Goal: Find contact information: Find contact information

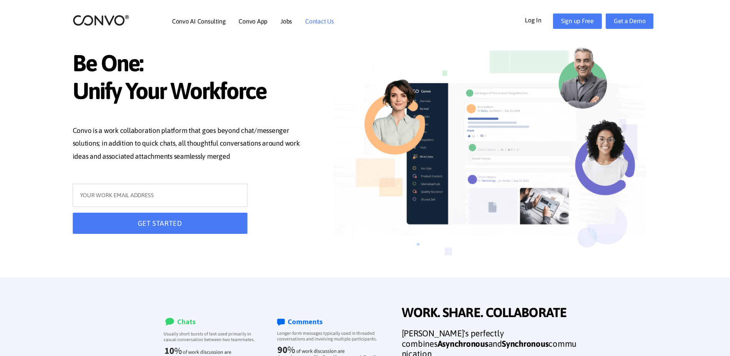
click at [318, 20] on link "Contact Us" at bounding box center [319, 21] width 29 height 6
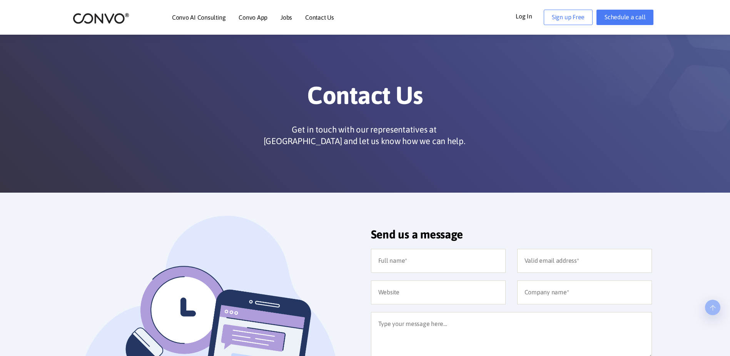
scroll to position [192, 0]
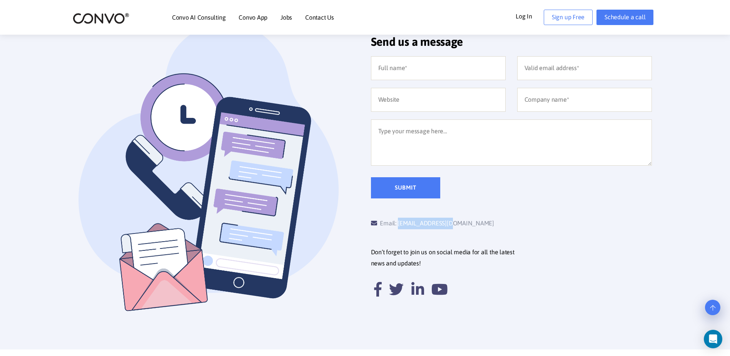
drag, startPoint x: 455, startPoint y: 221, endPoint x: 399, endPoint y: 221, distance: 55.8
click at [399, 221] on div "Email: [EMAIL_ADDRESS][DOMAIN_NAME]" at bounding box center [441, 223] width 140 height 12
copy link "[EMAIL_ADDRESS][DOMAIN_NAME]"
